Goal: Information Seeking & Learning: Learn about a topic

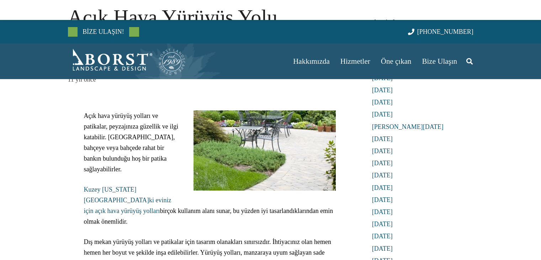
scroll to position [107, 0]
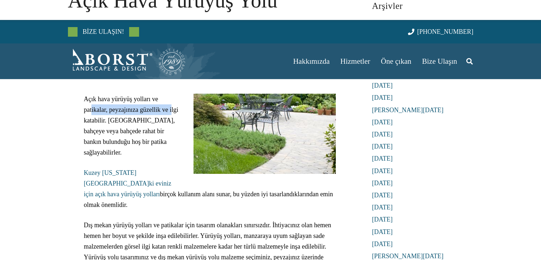
drag, startPoint x: 91, startPoint y: 111, endPoint x: 171, endPoint y: 113, distance: 80.1
click at [171, 113] on p "Açık hava yürüyüş yolları ve patikalar, peyzajınıza güzellik ve ilgi katabilir.…" at bounding box center [210, 126] width 252 height 64
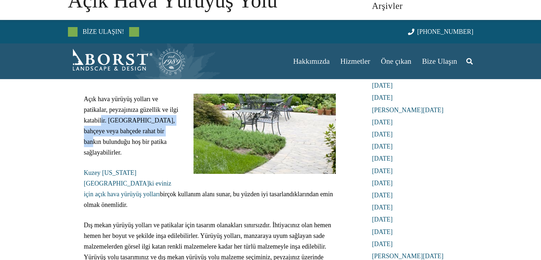
drag, startPoint x: 100, startPoint y: 122, endPoint x: 169, endPoint y: 133, distance: 69.9
click at [169, 133] on font "Açık hava yürüyüş yolları ve patikalar, peyzajınıza güzellik ve ilgi katabilir.…" at bounding box center [131, 125] width 95 height 60
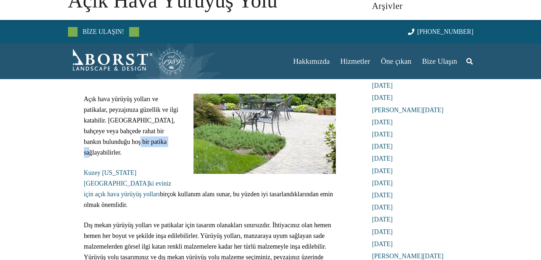
drag, startPoint x: 118, startPoint y: 139, endPoint x: 152, endPoint y: 146, distance: 34.8
click at [152, 146] on p "Açık hava yürüyüş yolları ve patikalar, peyzajınıza güzellik ve ilgi katabilir.…" at bounding box center [210, 126] width 252 height 64
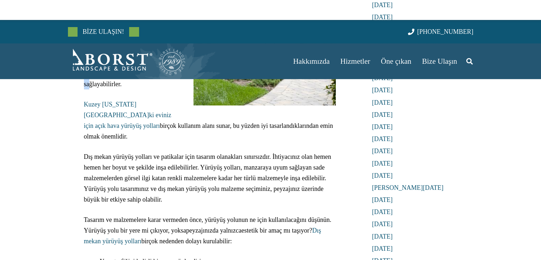
scroll to position [178, 0]
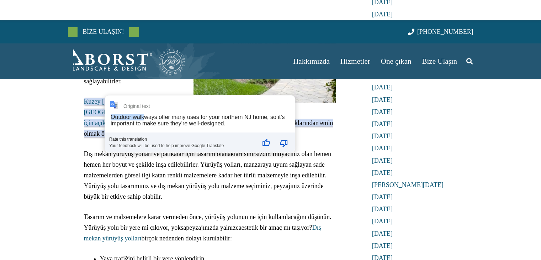
drag, startPoint x: 109, startPoint y: 111, endPoint x: 143, endPoint y: 115, distance: 33.7
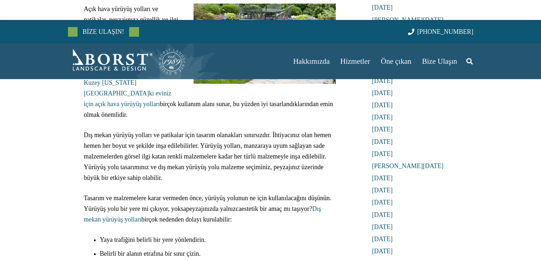
scroll to position [213, 0]
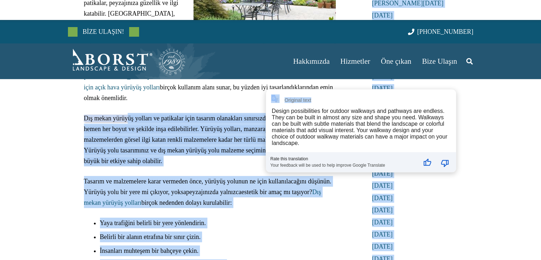
drag, startPoint x: 128, startPoint y: 106, endPoint x: 270, endPoint y: 105, distance: 142.0
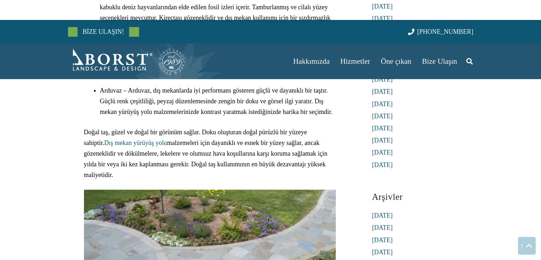
scroll to position [1459, 0]
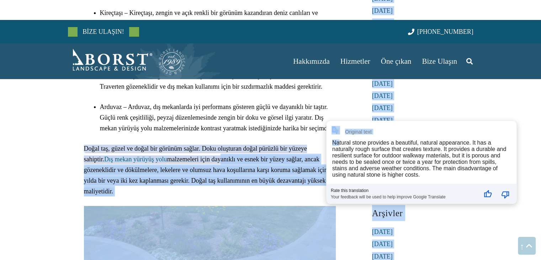
drag, startPoint x: 198, startPoint y: 140, endPoint x: 338, endPoint y: 137, distance: 140.2
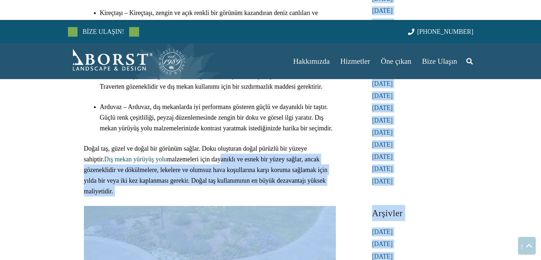
click at [40, 155] on section "Açık Hava Yürüyüş Yolu Malzemeleri: Hangisi En İyisi? 11 yıl önce Açık hava yür…" at bounding box center [270, 165] width 541 height 3209
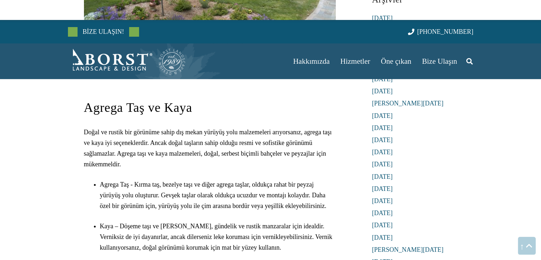
scroll to position [1637, 0]
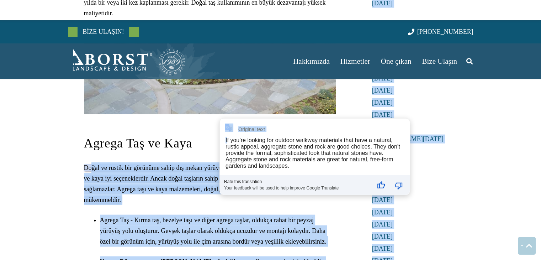
drag, startPoint x: 91, startPoint y: 134, endPoint x: 201, endPoint y: 136, distance: 109.6
click at [201, 164] on font "Doğal ve rustik bir görünüme sahip dış mekan yürüyüş yolu malzemeleri arıyorsan…" at bounding box center [208, 183] width 248 height 39
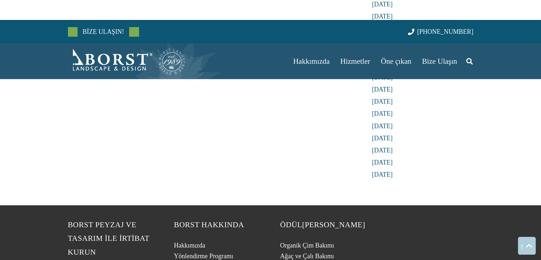
scroll to position [3166, 0]
